Goal: Navigation & Orientation: Find specific page/section

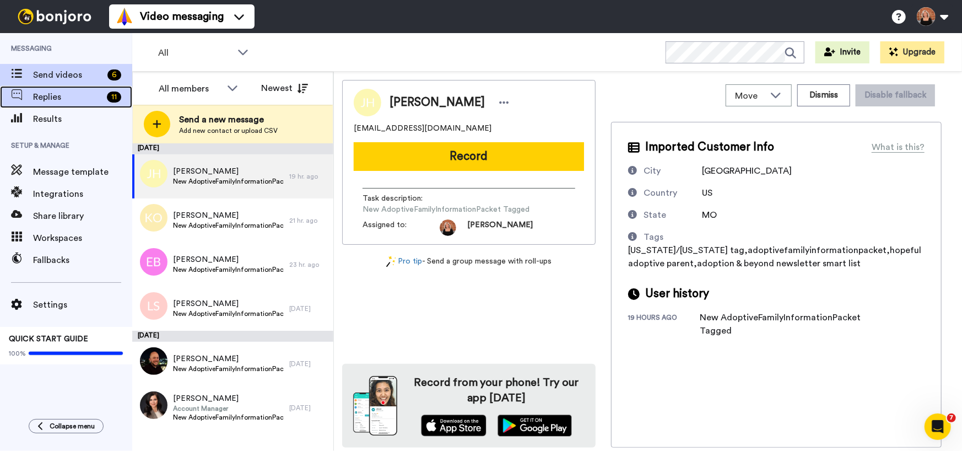
click at [41, 96] on span "Replies" at bounding box center [67, 96] width 69 height 13
